Goal: Task Accomplishment & Management: Manage account settings

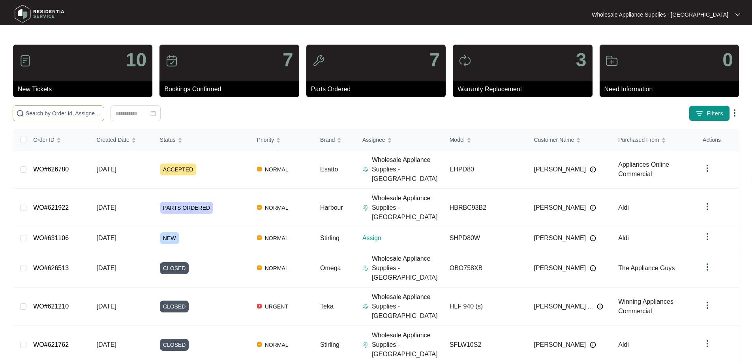
click at [101, 114] on input "text" at bounding box center [63, 113] width 75 height 9
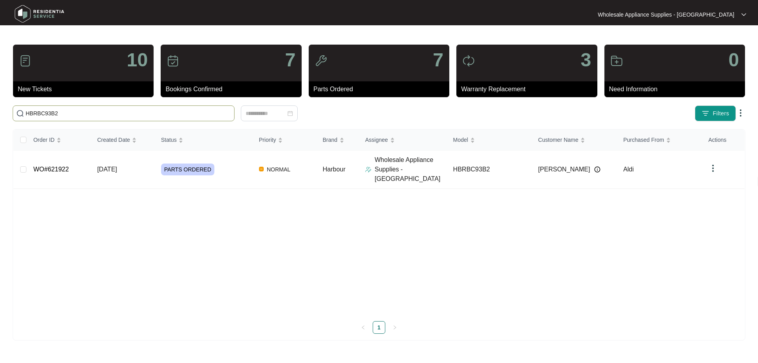
type input "HBRBC93B2"
click at [117, 166] on span "[DATE]" at bounding box center [107, 169] width 20 height 7
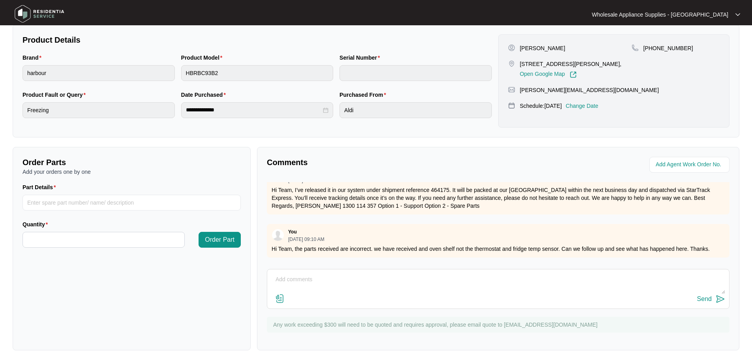
scroll to position [316, 0]
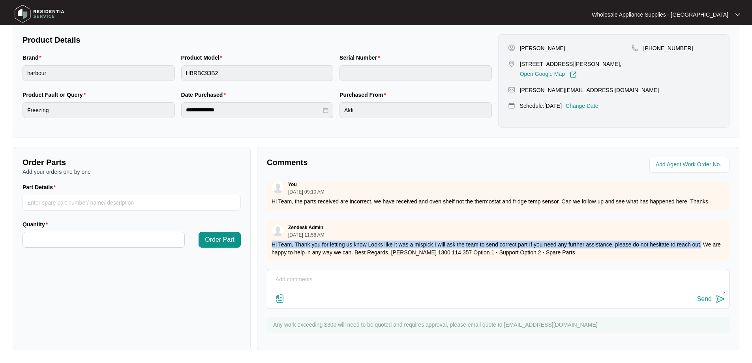
drag, startPoint x: 700, startPoint y: 238, endPoint x: 261, endPoint y: 237, distance: 439.6
click at [261, 237] on div "Comments Zendesk Admin [DATE] 02:58 PM please see as attached If you need any f…" at bounding box center [498, 248] width 482 height 203
copy p "Hi Team, Thank you for letting us know Looks like it was a mispick I will ask t…"
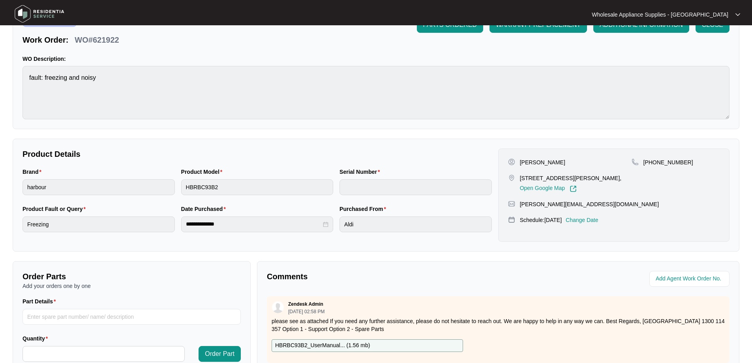
scroll to position [0, 0]
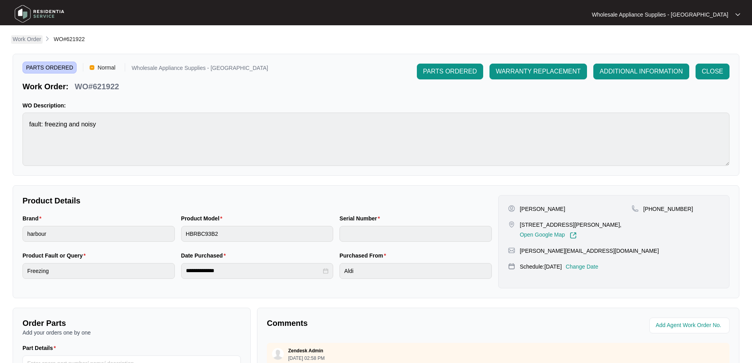
click at [32, 39] on p "Work Order" at bounding box center [27, 39] width 28 height 8
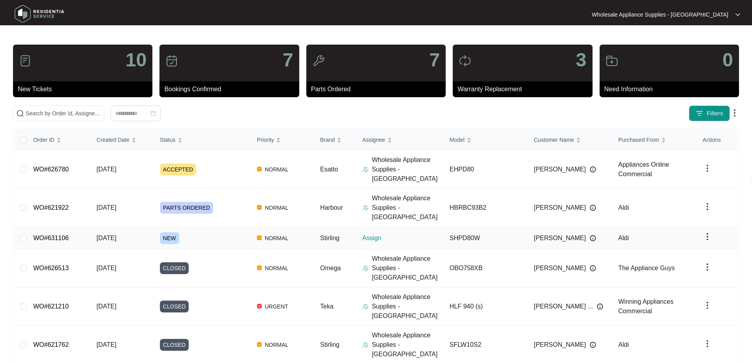
click at [116, 234] on span "[DATE]" at bounding box center [107, 237] width 20 height 7
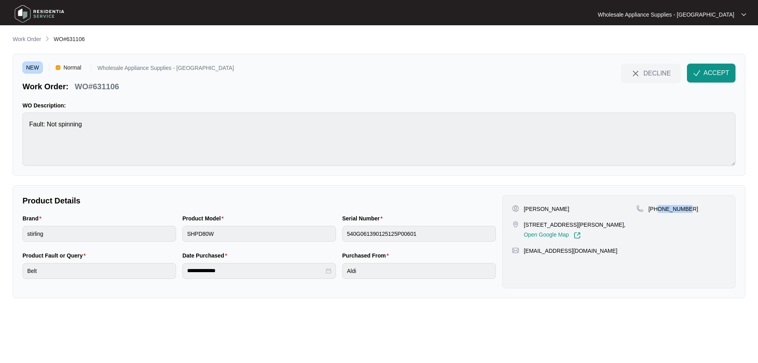
drag, startPoint x: 686, startPoint y: 208, endPoint x: 657, endPoint y: 213, distance: 30.0
click at [657, 213] on div "[PHONE_NUMBER]" at bounding box center [680, 222] width 89 height 34
copy p "411593456"
drag, startPoint x: 572, startPoint y: 224, endPoint x: 529, endPoint y: 223, distance: 43.0
click at [529, 223] on p "[STREET_ADDRESS][PERSON_NAME]," at bounding box center [575, 225] width 102 height 8
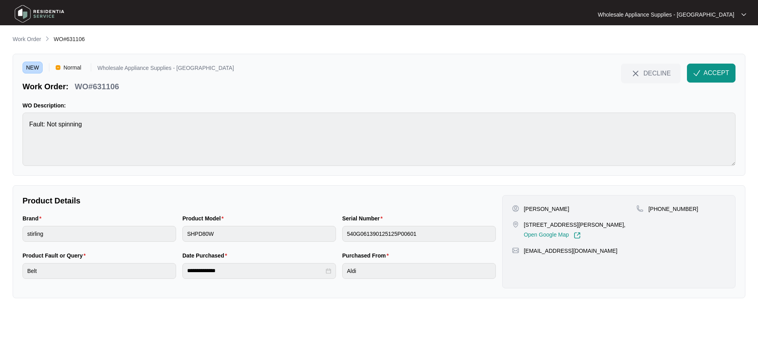
click at [550, 230] on div "Open Google Map" at bounding box center [575, 233] width 102 height 10
drag, startPoint x: 571, startPoint y: 225, endPoint x: 521, endPoint y: 223, distance: 49.8
click at [524, 223] on p "[STREET_ADDRESS][PERSON_NAME]," at bounding box center [575, 225] width 102 height 8
copy p "[STREET_ADDRESS][PERSON_NAME]"
drag, startPoint x: 590, startPoint y: 251, endPoint x: 522, endPoint y: 255, distance: 67.2
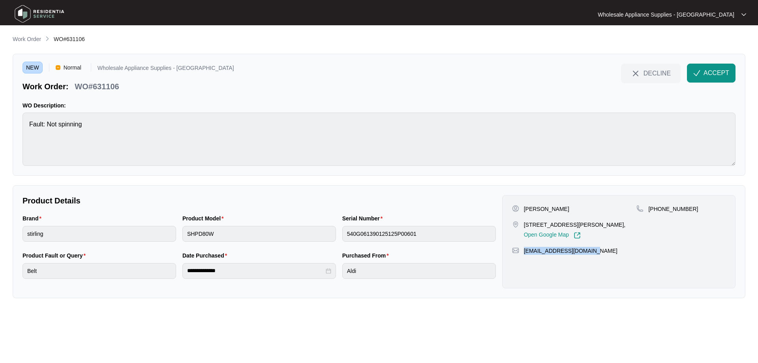
click at [522, 255] on div "[PERSON_NAME] [STREET_ADDRESS][PERSON_NAME], Open Google Map [PHONE_NUMBER] [EM…" at bounding box center [618, 241] width 233 height 93
copy p "[EMAIL_ADDRESS][DOMAIN_NAME]"
click at [175, 307] on main "**********" at bounding box center [379, 181] width 758 height 363
drag, startPoint x: 690, startPoint y: 210, endPoint x: 659, endPoint y: 212, distance: 31.3
click at [659, 212] on div "[PHONE_NUMBER]" at bounding box center [680, 209] width 89 height 8
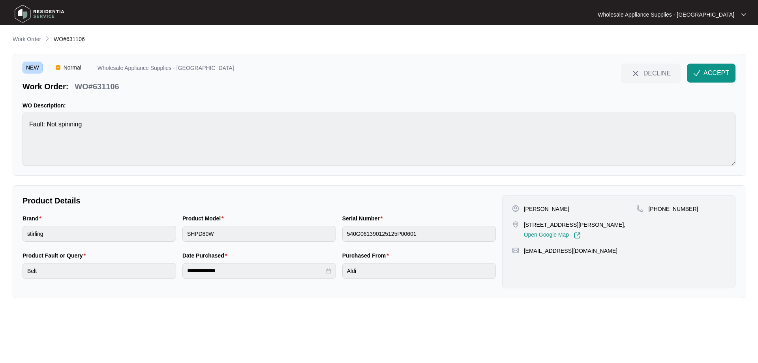
drag, startPoint x: 559, startPoint y: 290, endPoint x: 553, endPoint y: 292, distance: 6.0
click at [558, 290] on div "**********" at bounding box center [379, 241] width 732 height 113
click at [382, 92] on div "NEW Normal Wholesale Appliance Supplies - [GEOGRAPHIC_DATA] Work Order: WO#6311…" at bounding box center [379, 115] width 732 height 122
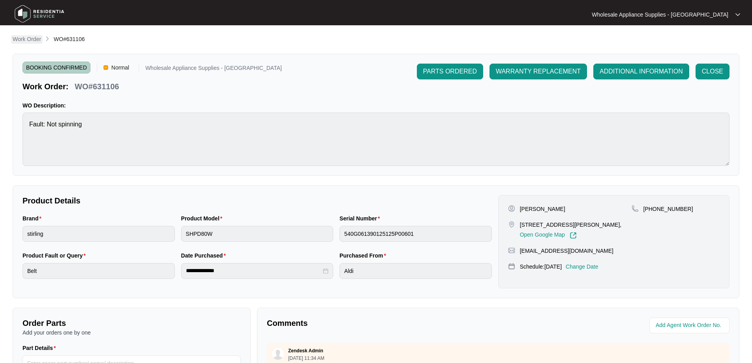
click at [31, 41] on p "Work Order" at bounding box center [27, 39] width 28 height 8
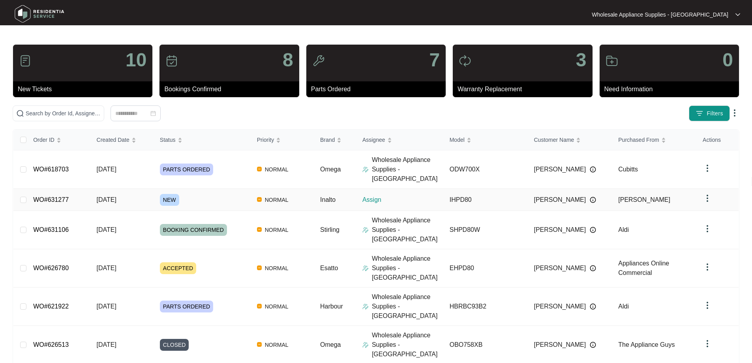
click at [285, 195] on span "NORMAL" at bounding box center [277, 199] width 30 height 9
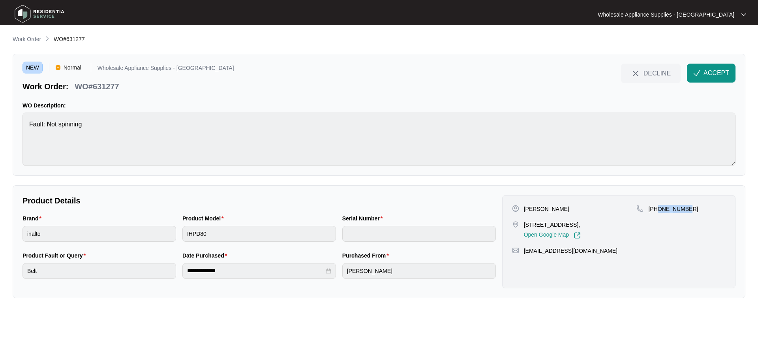
drag, startPoint x: 693, startPoint y: 205, endPoint x: 658, endPoint y: 215, distance: 36.2
click at [658, 215] on div "[PHONE_NUMBER]" at bounding box center [680, 222] width 89 height 34
copy p "477881570"
click at [698, 205] on div "[PHONE_NUMBER]" at bounding box center [680, 209] width 89 height 8
drag, startPoint x: 687, startPoint y: 209, endPoint x: 657, endPoint y: 212, distance: 30.1
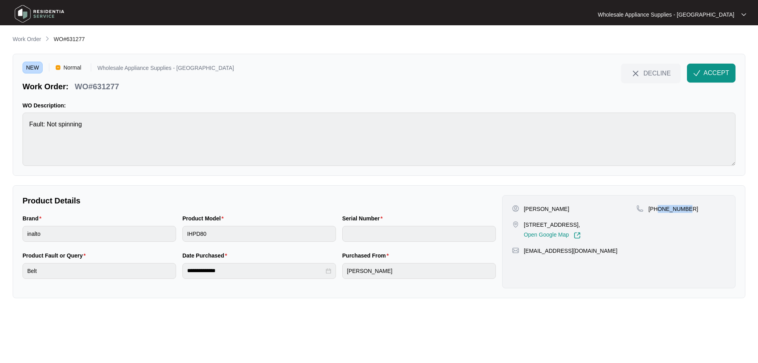
click at [657, 212] on div "[PHONE_NUMBER]" at bounding box center [680, 209] width 89 height 8
copy p "477881570"
drag, startPoint x: 575, startPoint y: 224, endPoint x: 521, endPoint y: 223, distance: 53.3
click at [521, 223] on div "[STREET_ADDRESS], Open Google Map" at bounding box center [574, 230] width 125 height 18
copy p "[STREET_ADDRESS],"
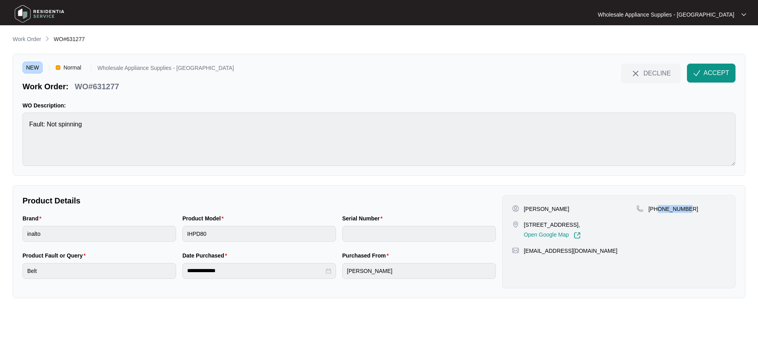
drag, startPoint x: 690, startPoint y: 210, endPoint x: 657, endPoint y: 212, distance: 33.6
click at [657, 212] on div "[PHONE_NUMBER]" at bounding box center [680, 209] width 89 height 8
copy p "477881570"
drag, startPoint x: 593, startPoint y: 258, endPoint x: 519, endPoint y: 258, distance: 73.8
click at [519, 255] on div "[EMAIL_ADDRESS][DOMAIN_NAME]" at bounding box center [618, 251] width 213 height 8
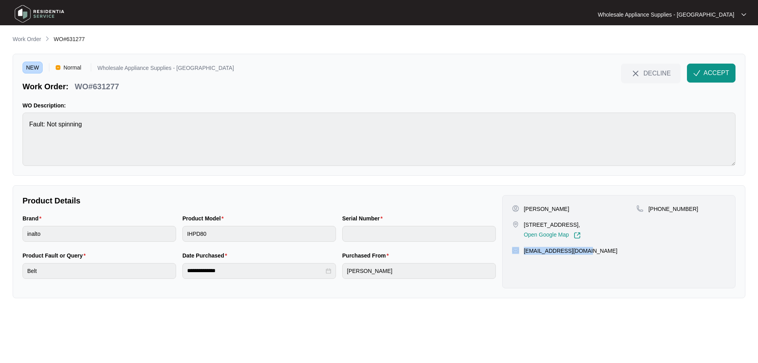
copy div "[EMAIL_ADDRESS][DOMAIN_NAME]"
click at [341, 177] on div "**********" at bounding box center [379, 166] width 732 height 263
click at [708, 74] on span "ACCEPT" at bounding box center [716, 72] width 26 height 9
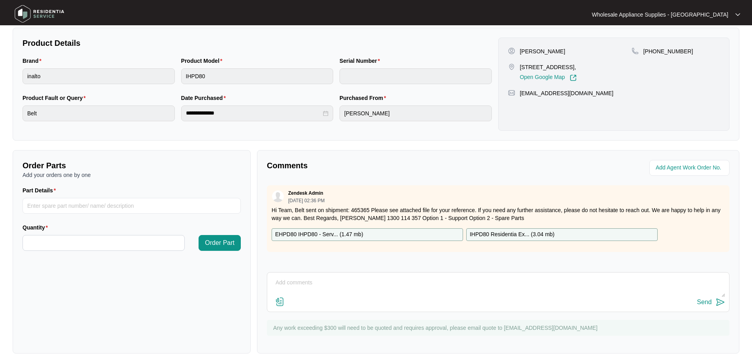
scroll to position [161, 0]
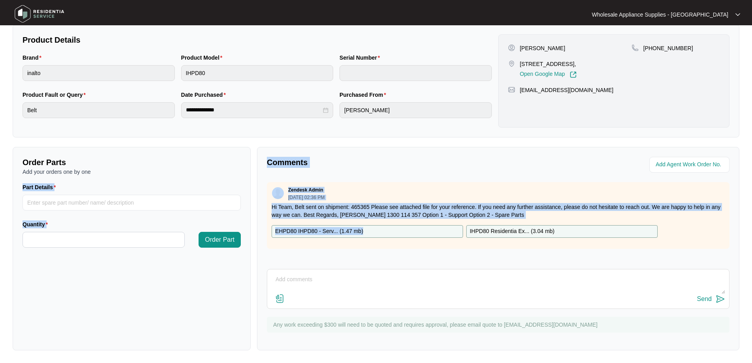
drag, startPoint x: 393, startPoint y: 232, endPoint x: -436, endPoint y: 176, distance: 831.0
click at [0, 176] on html "**********" at bounding box center [376, 100] width 752 height 523
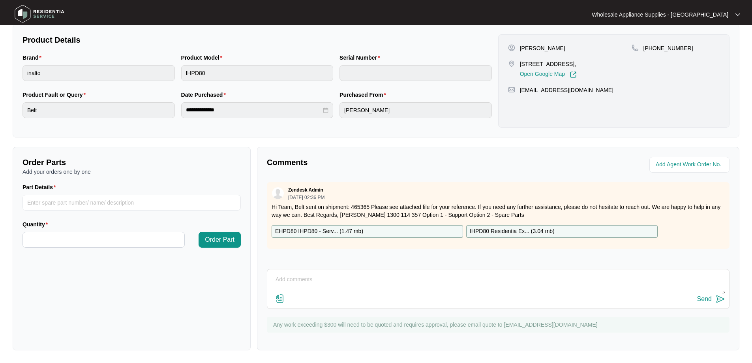
click at [513, 233] on p "IHPD80 Residentia Ex... ( 3.04 mb )" at bounding box center [512, 231] width 85 height 9
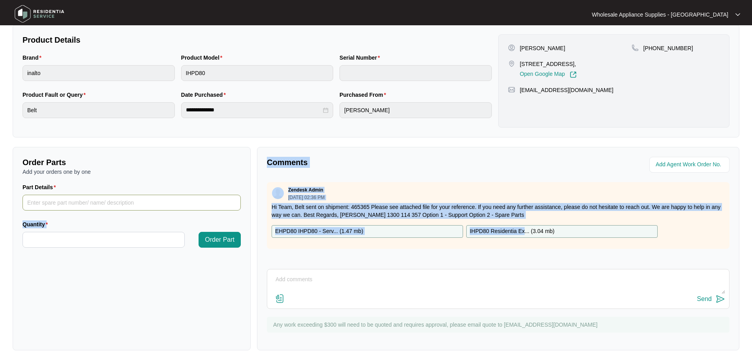
drag, startPoint x: 521, startPoint y: 231, endPoint x: 216, endPoint y: 200, distance: 306.2
click at [216, 200] on div "Order Parts Add your orders one by one Part Details Quantity Order Part Comment…" at bounding box center [375, 248] width 733 height 203
click at [320, 231] on p "EHPD80 IHPD80 - Serv... ( 1.47 mb )" at bounding box center [319, 231] width 88 height 9
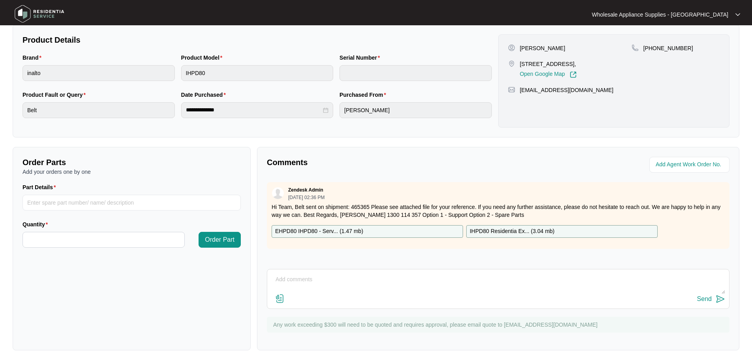
click at [659, 109] on div "[PERSON_NAME] [STREET_ADDRESS], Open Google Map [PHONE_NUMBER] [EMAIL_ADDRESS][…" at bounding box center [613, 80] width 231 height 93
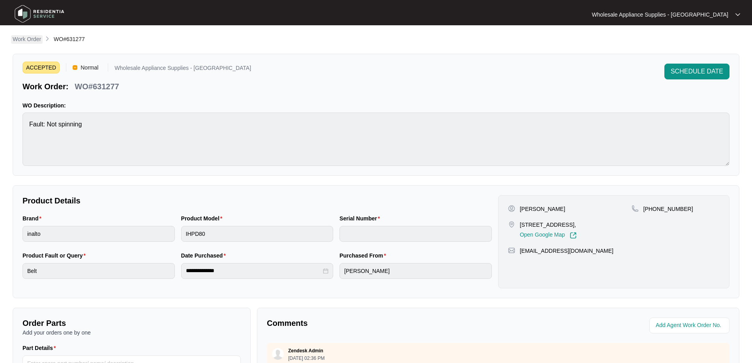
click at [30, 38] on p "Work Order" at bounding box center [27, 39] width 28 height 8
